Goal: Task Accomplishment & Management: Manage account settings

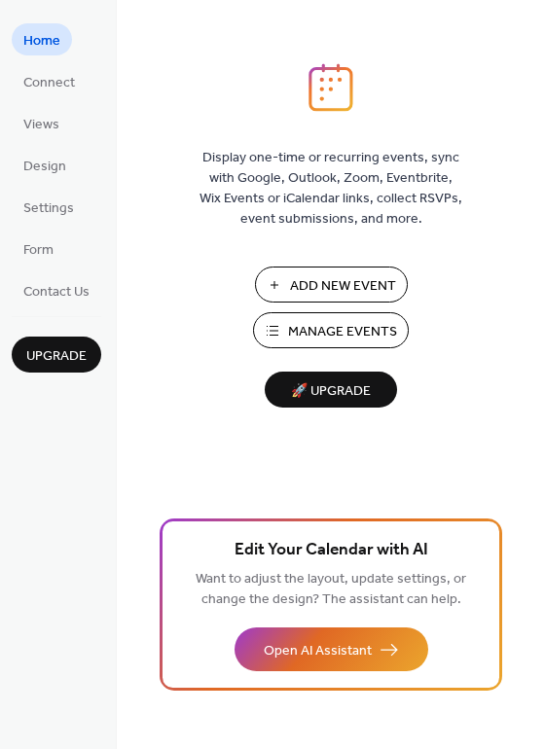
click at [316, 282] on span "Add New Event" at bounding box center [343, 286] width 106 height 20
click at [371, 340] on span "Manage Events" at bounding box center [342, 332] width 109 height 20
click at [364, 332] on span "Manage Events" at bounding box center [342, 332] width 109 height 20
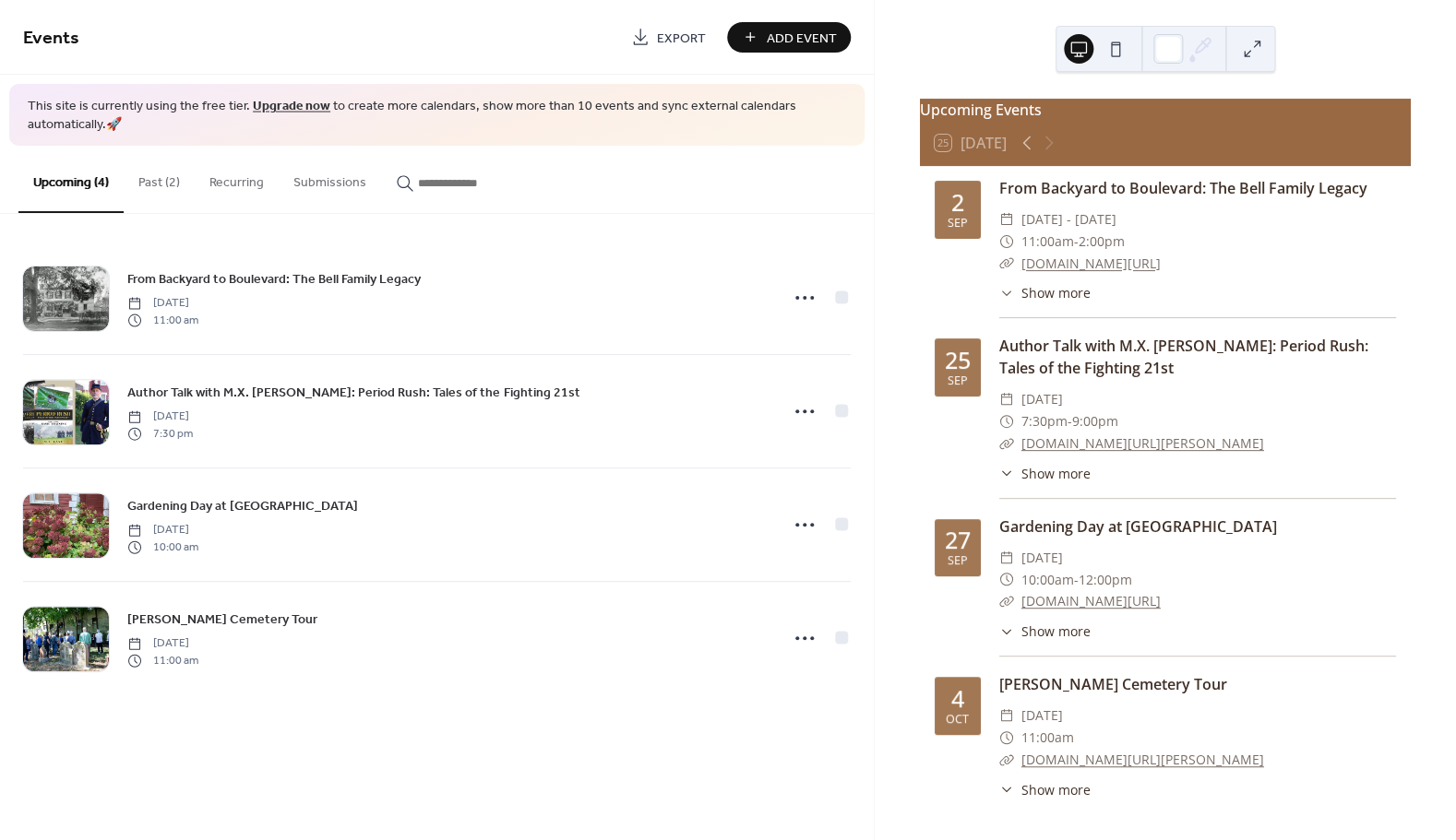
click at [157, 180] on button "Past (2)" at bounding box center [158, 178] width 71 height 65
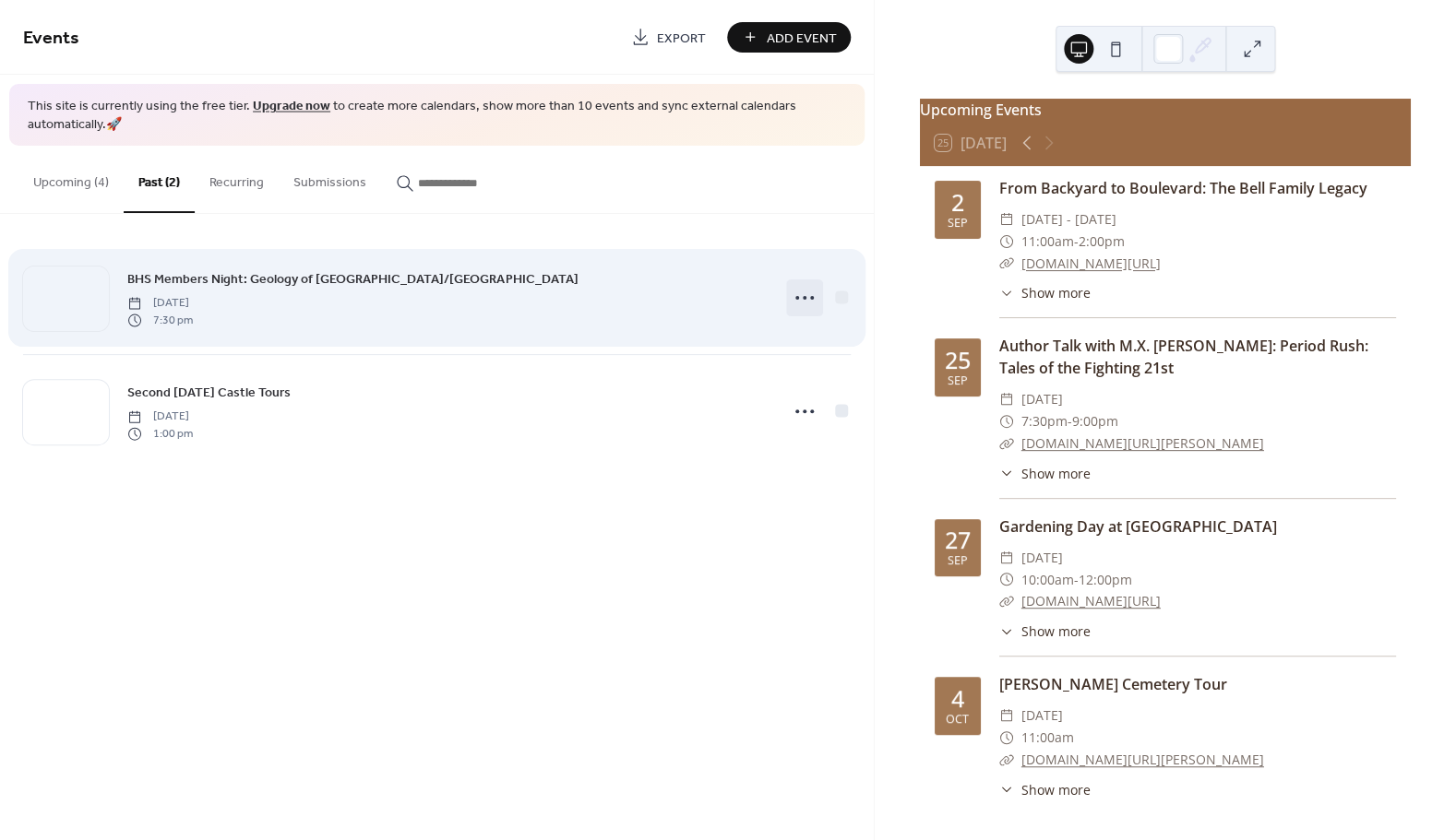
click at [802, 295] on icon at bounding box center [804, 298] width 29 height 29
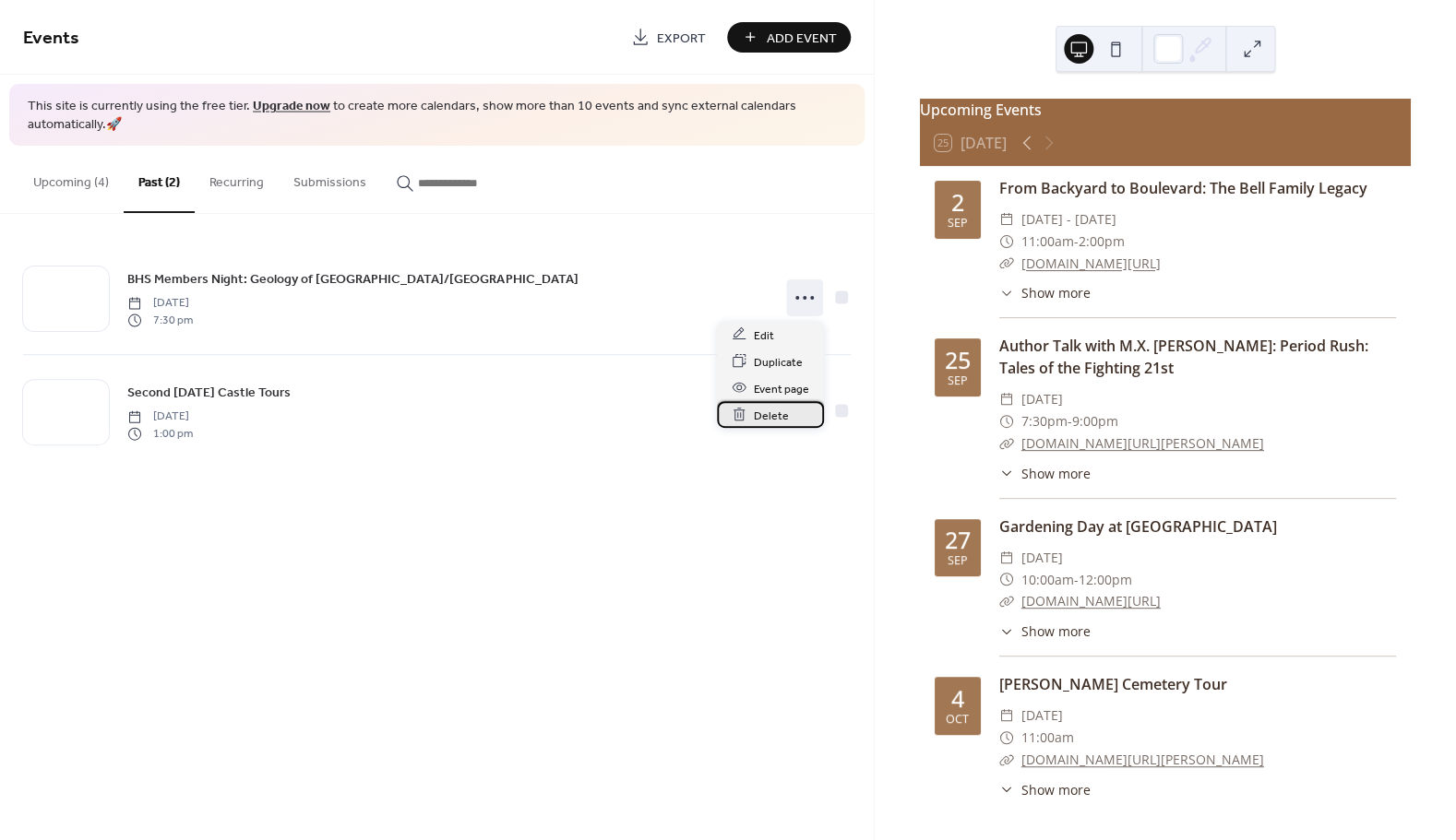
click at [765, 410] on span "Delete" at bounding box center [771, 415] width 35 height 19
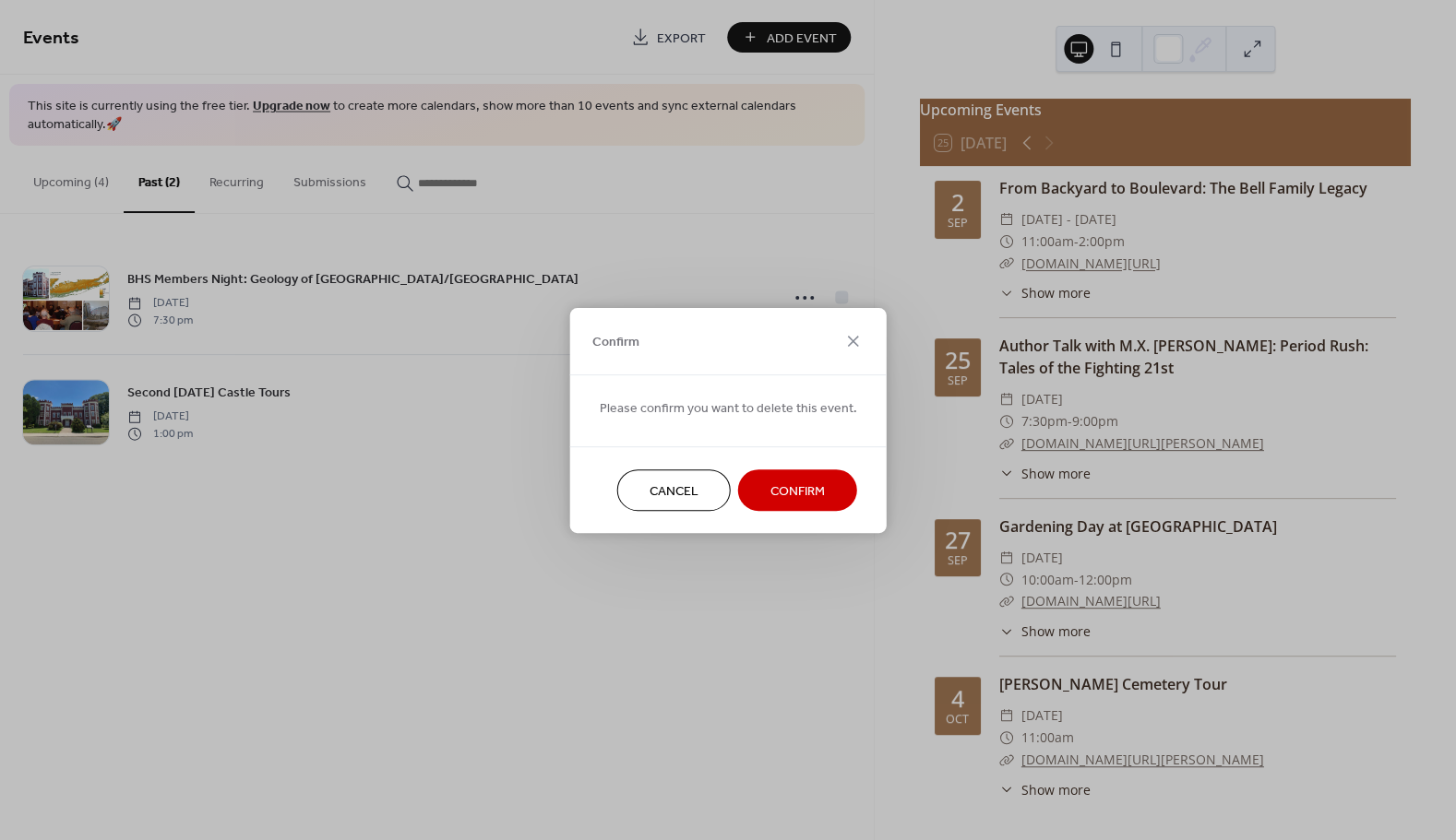
click at [782, 495] on span "Confirm" at bounding box center [797, 491] width 54 height 19
